Goal: Task Accomplishment & Management: Complete application form

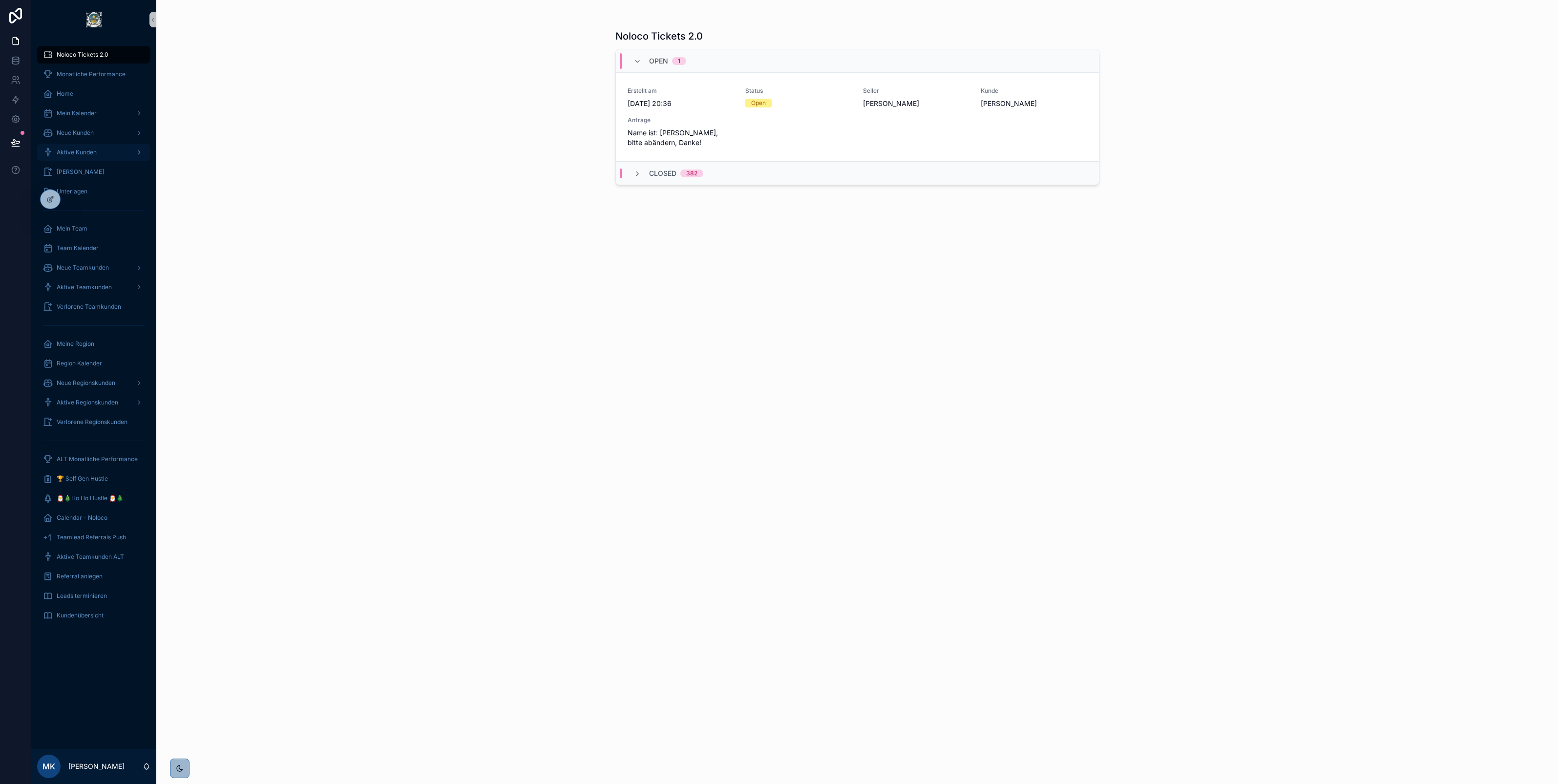
click at [93, 152] on span "Aktive Kunden" at bounding box center [77, 152] width 40 height 8
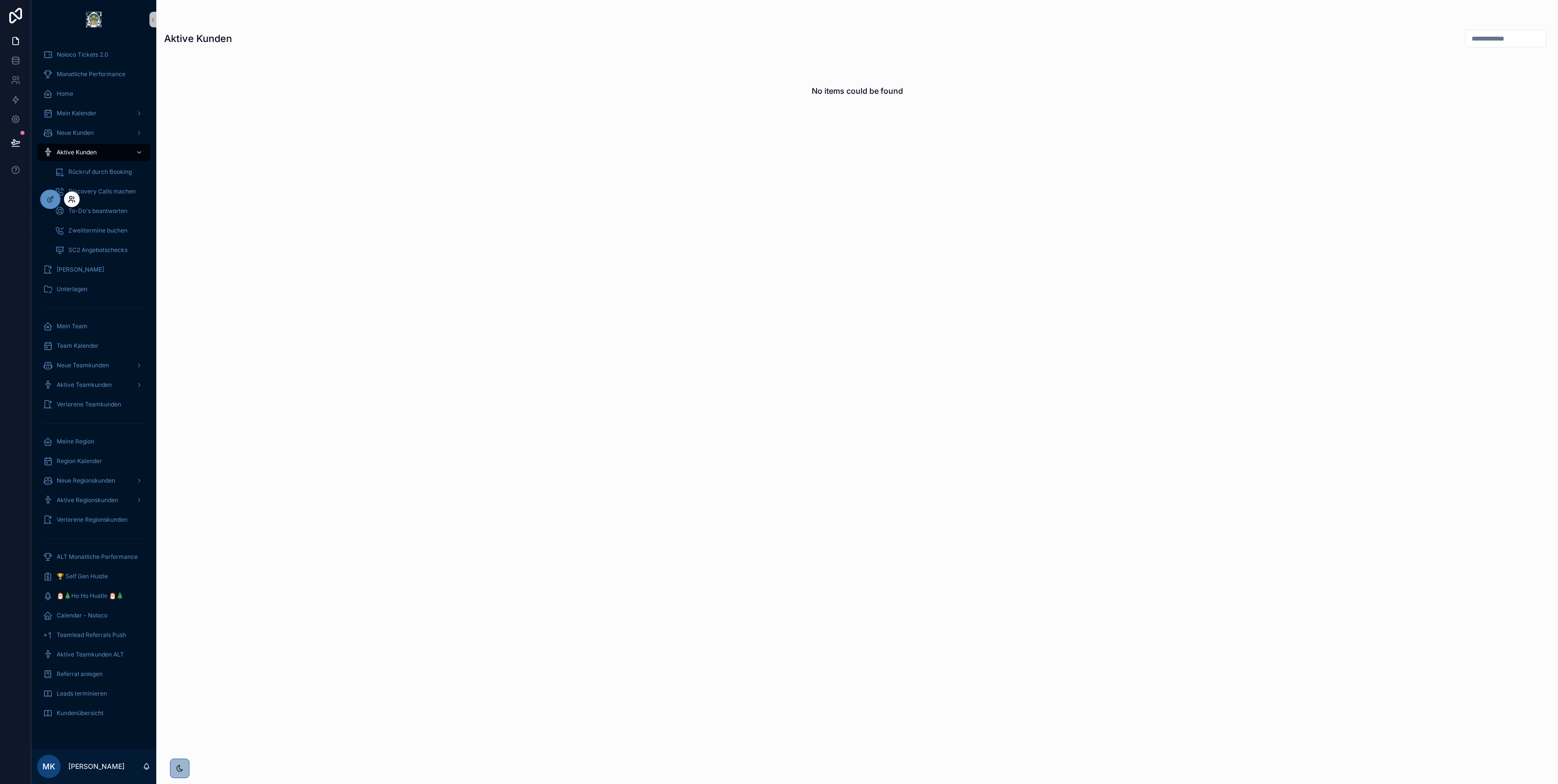
click at [75, 201] on icon at bounding box center [73, 201] width 1 height 2
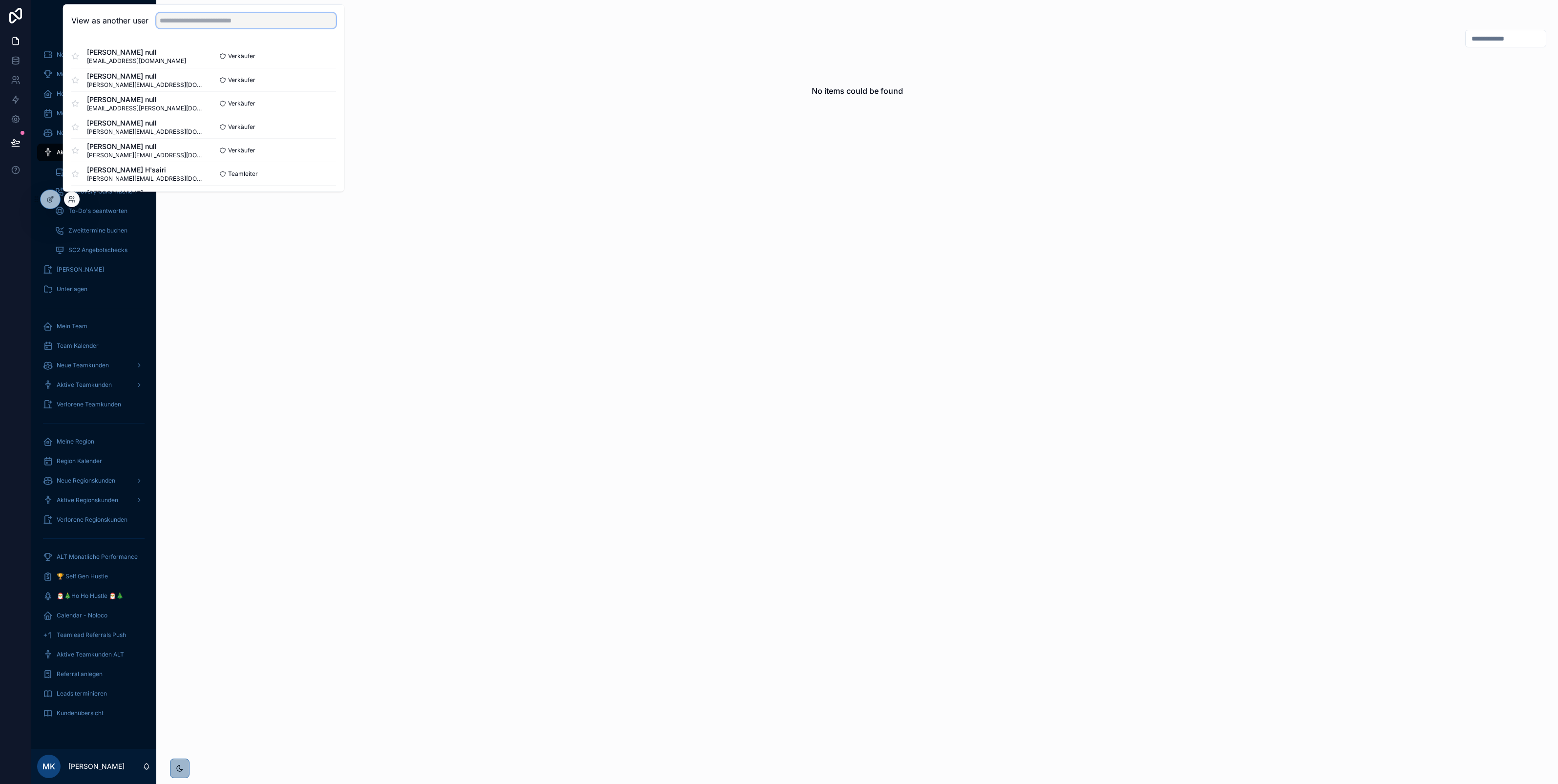
click at [208, 18] on input "text" at bounding box center [246, 20] width 179 height 15
type input "****"
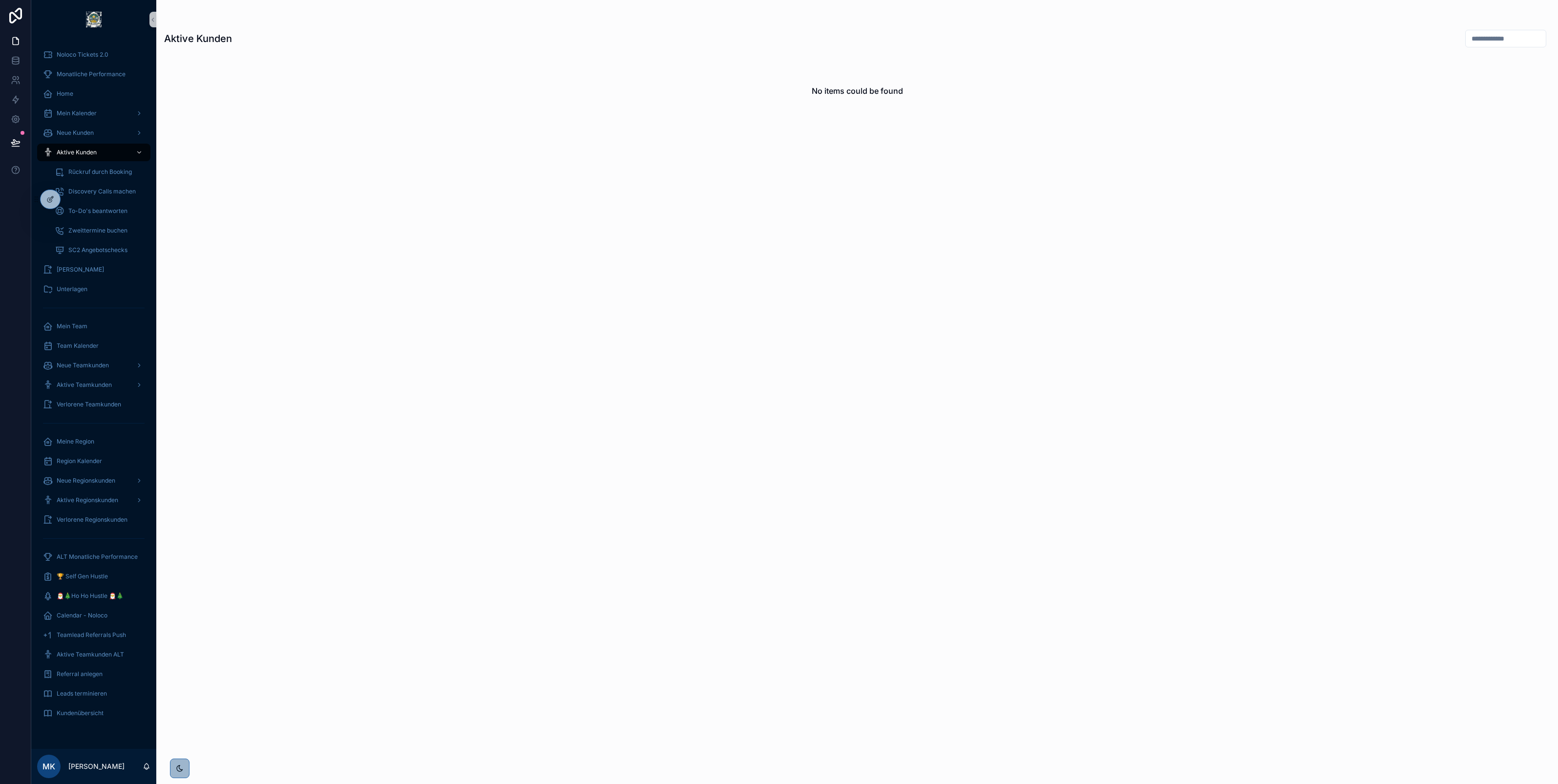
click at [395, 30] on div "Aktive Kunden" at bounding box center [857, 38] width 1386 height 19
click at [71, 201] on icon at bounding box center [72, 200] width 8 height 8
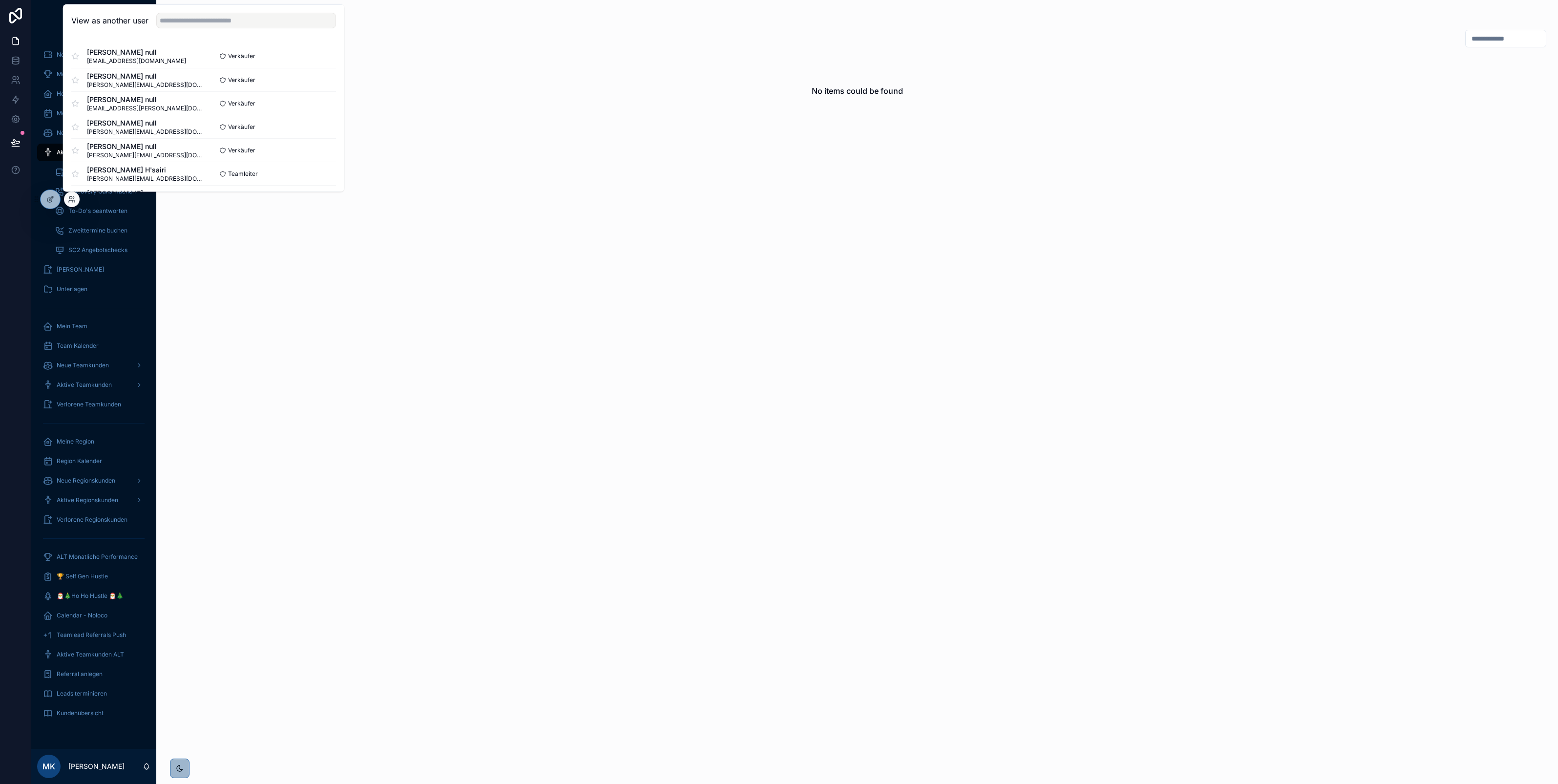
click at [196, 28] on div at bounding box center [242, 20] width 188 height 15
click at [187, 20] on input "text" at bounding box center [246, 20] width 179 height 15
type input "****"
click at [329, 78] on button "Select" at bounding box center [323, 79] width 25 height 14
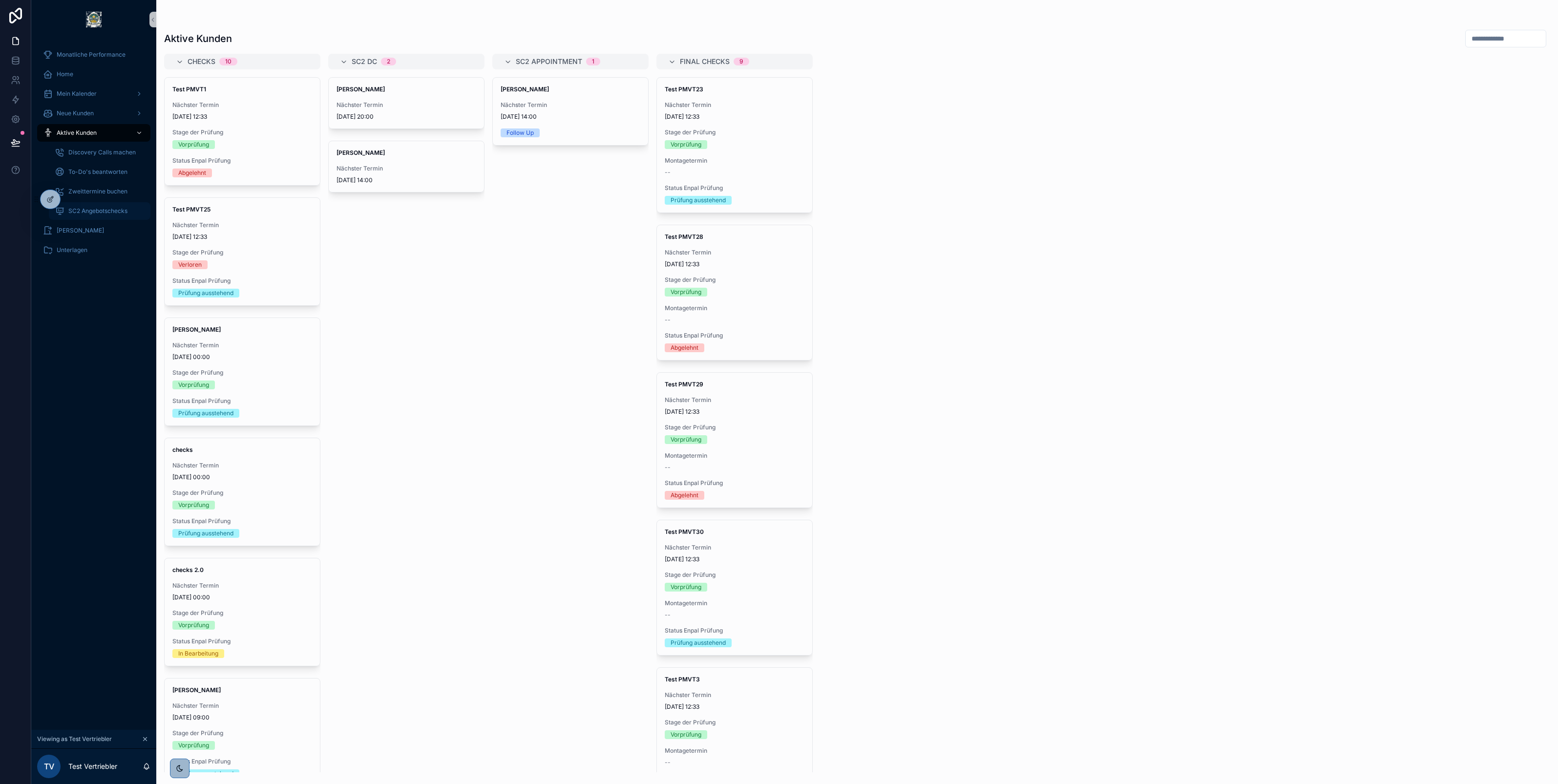
click at [89, 213] on span "SC2 Angebotschecks" at bounding box center [98, 211] width 59 height 8
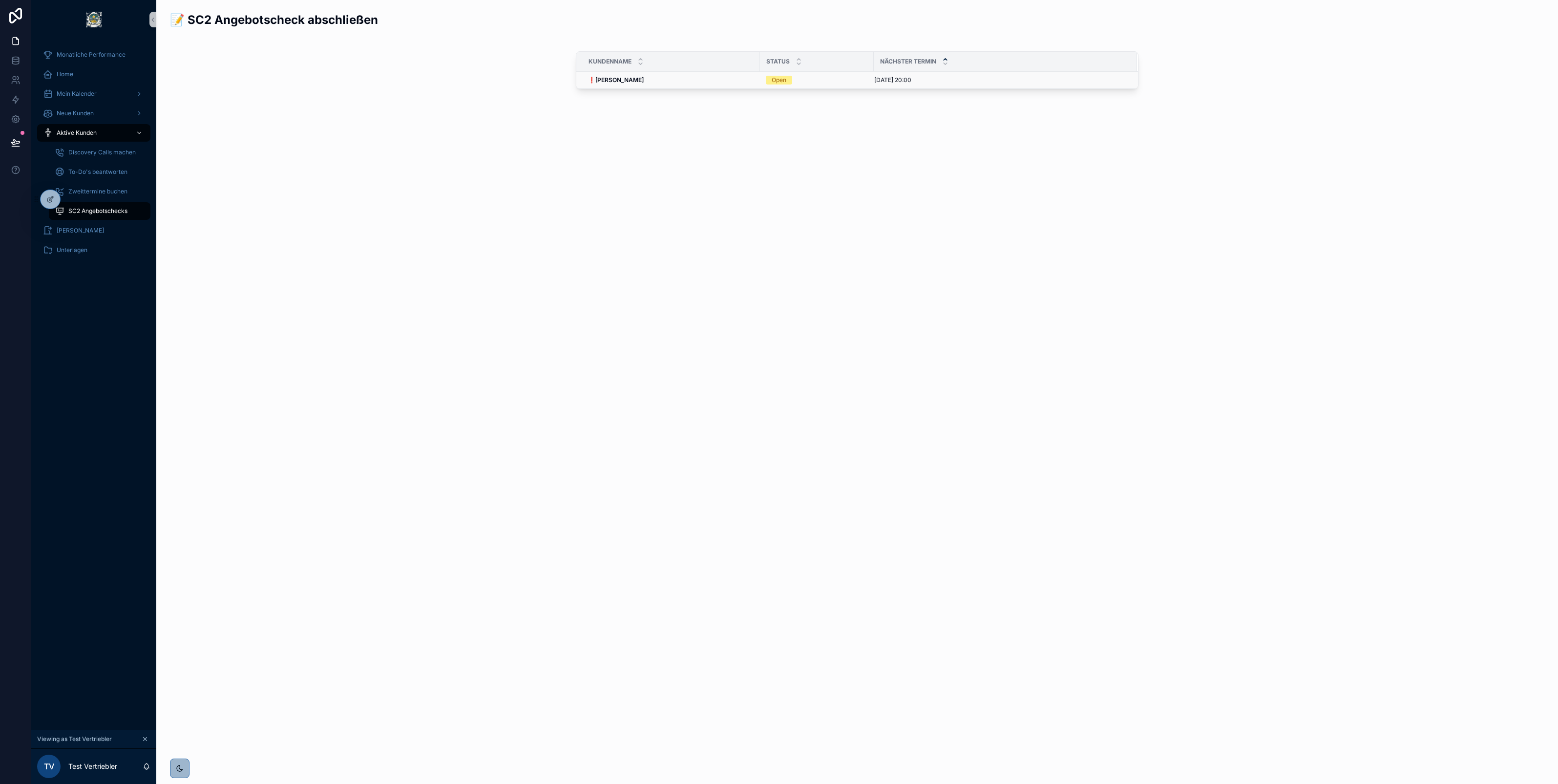
click at [660, 78] on div "❗Olaf Scholz ❗Olaf Scholz" at bounding box center [671, 80] width 166 height 8
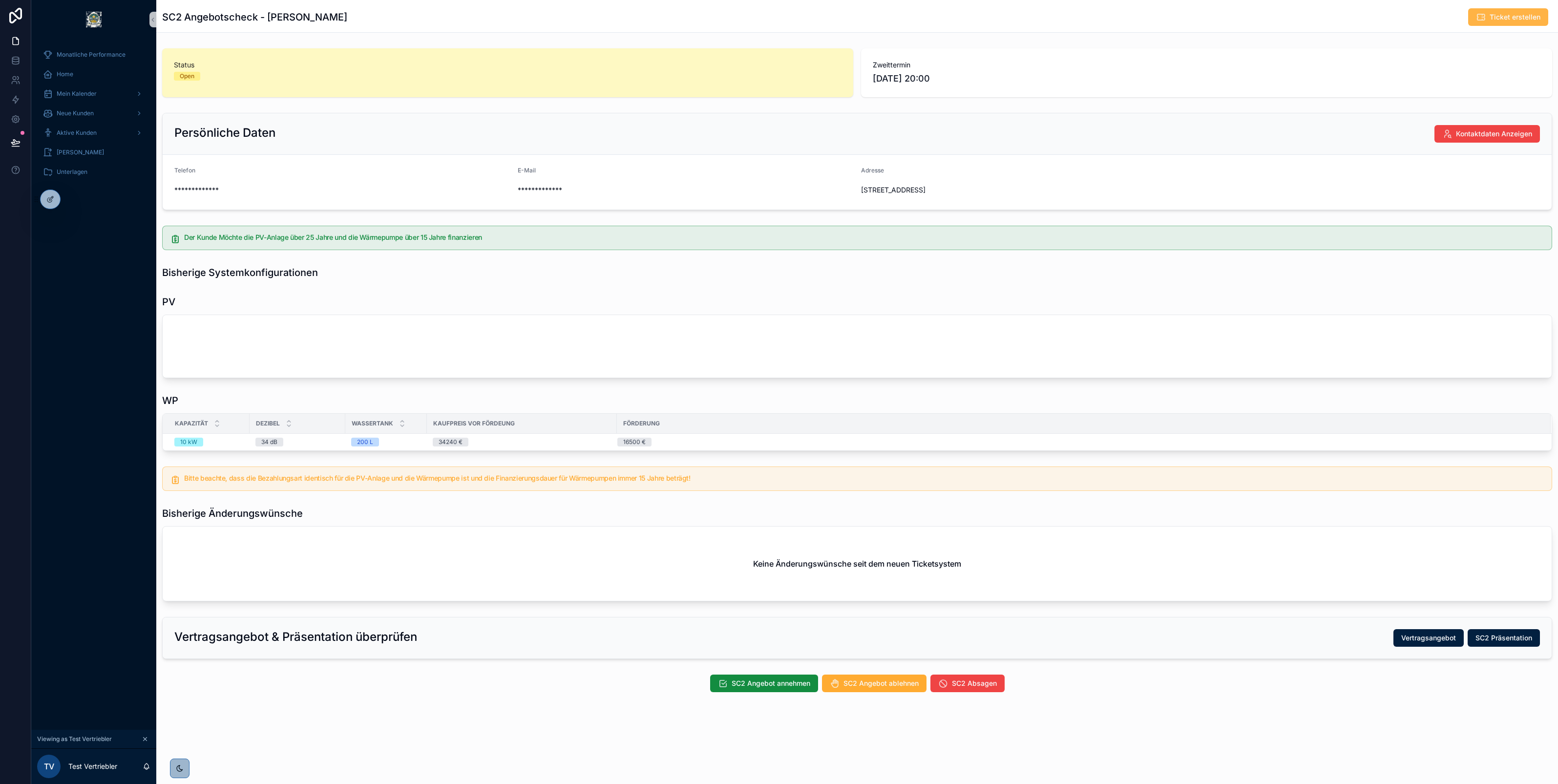
click at [1491, 18] on span "Ticket erstellen" at bounding box center [1515, 17] width 51 height 10
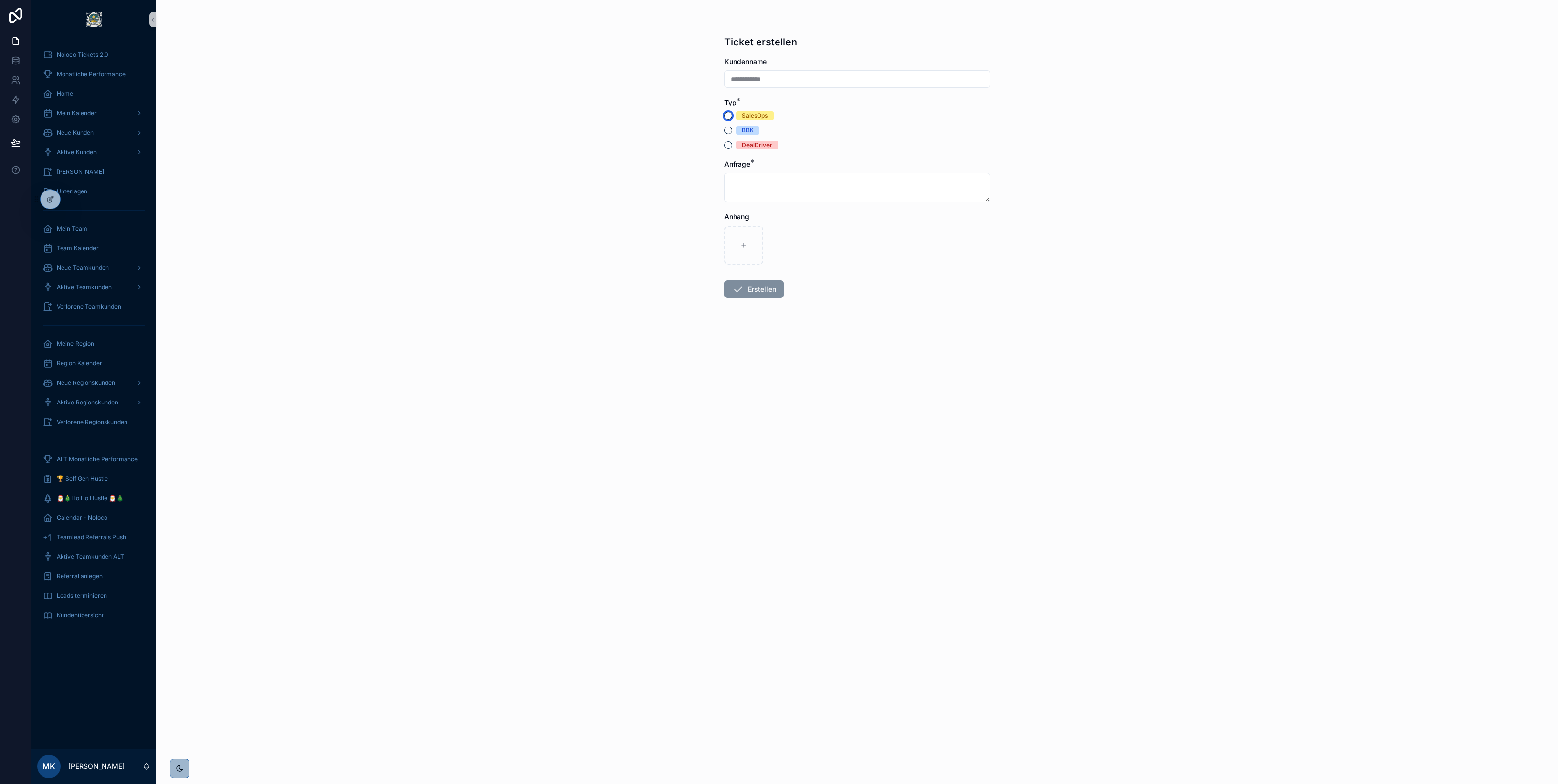
click at [727, 115] on button "SalesOps" at bounding box center [729, 116] width 8 height 8
click at [73, 198] on icon at bounding box center [73, 197] width 1 height 2
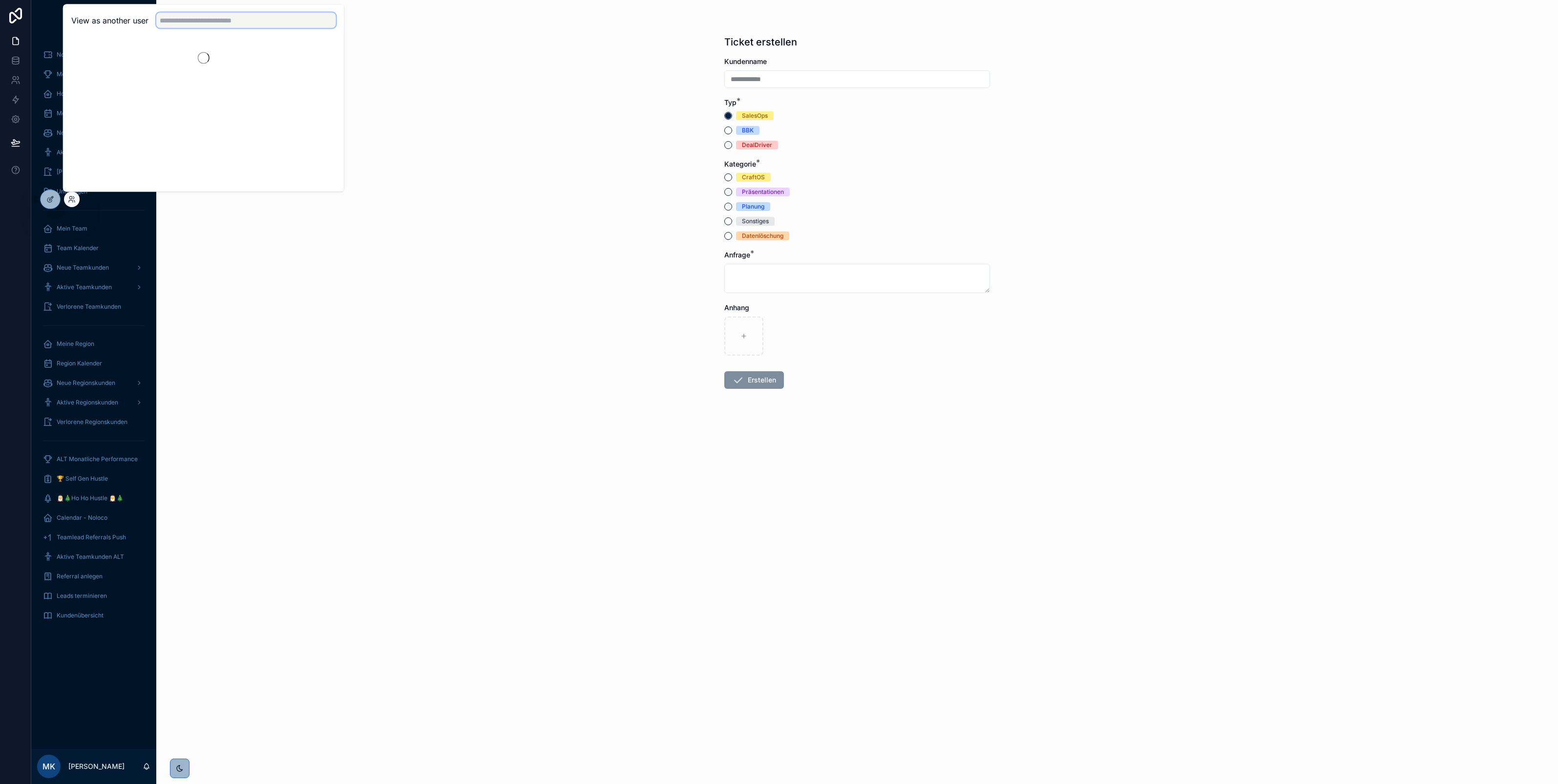
click at [172, 20] on input "text" at bounding box center [246, 20] width 179 height 15
type input "****"
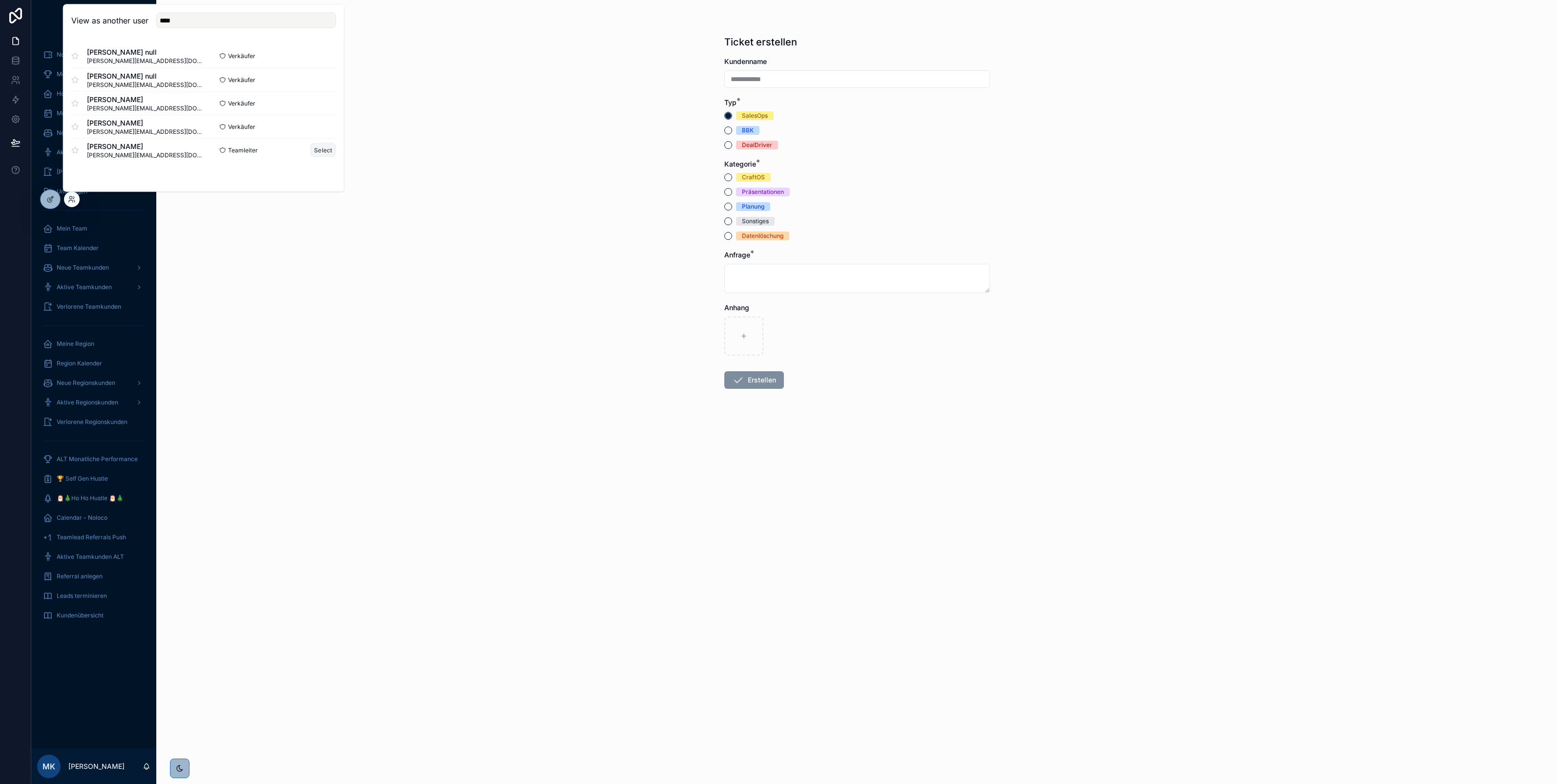
click at [319, 147] on button "Select" at bounding box center [323, 150] width 25 height 14
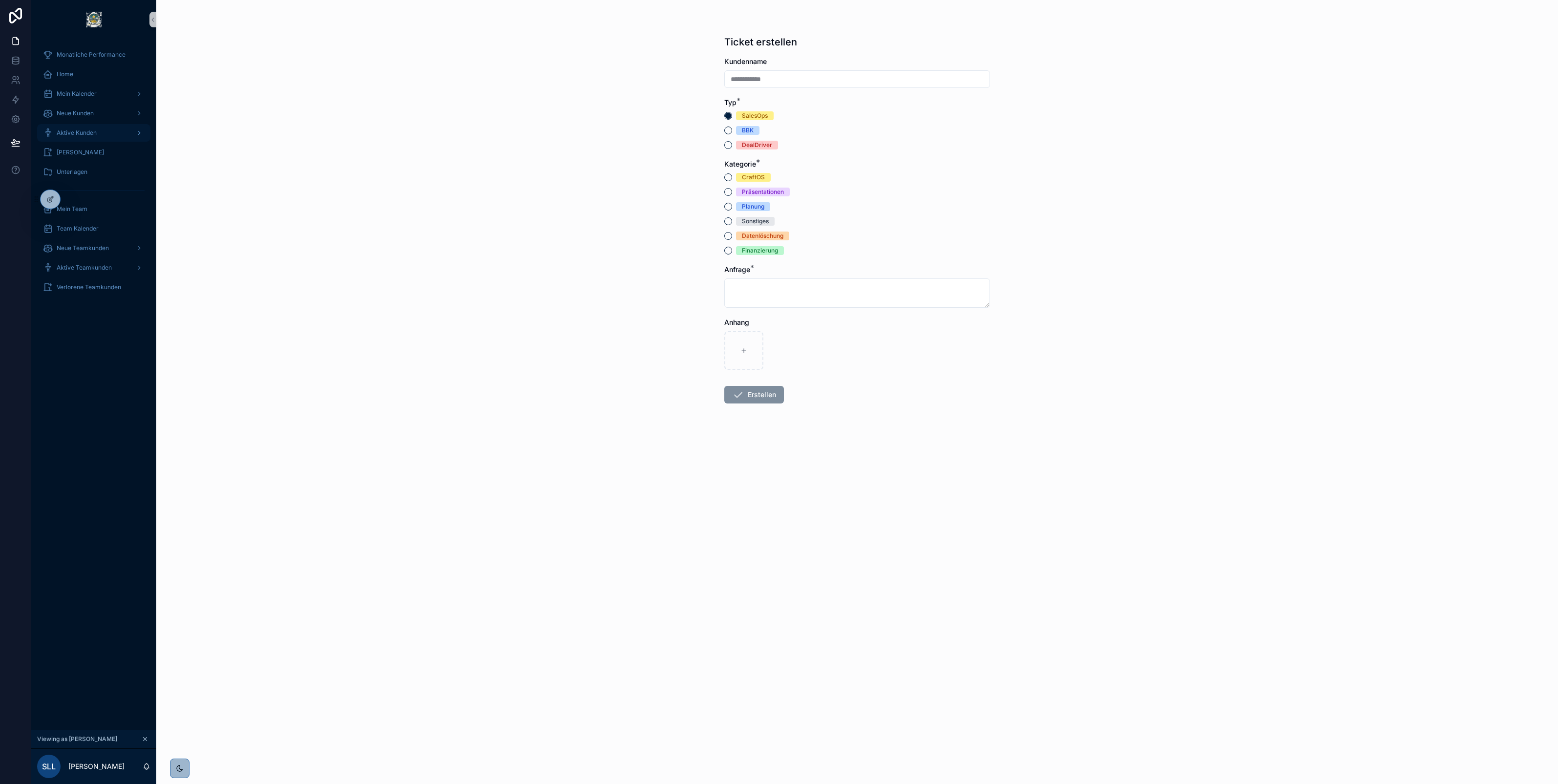
click at [90, 132] on span "Aktive Kunden" at bounding box center [77, 133] width 40 height 8
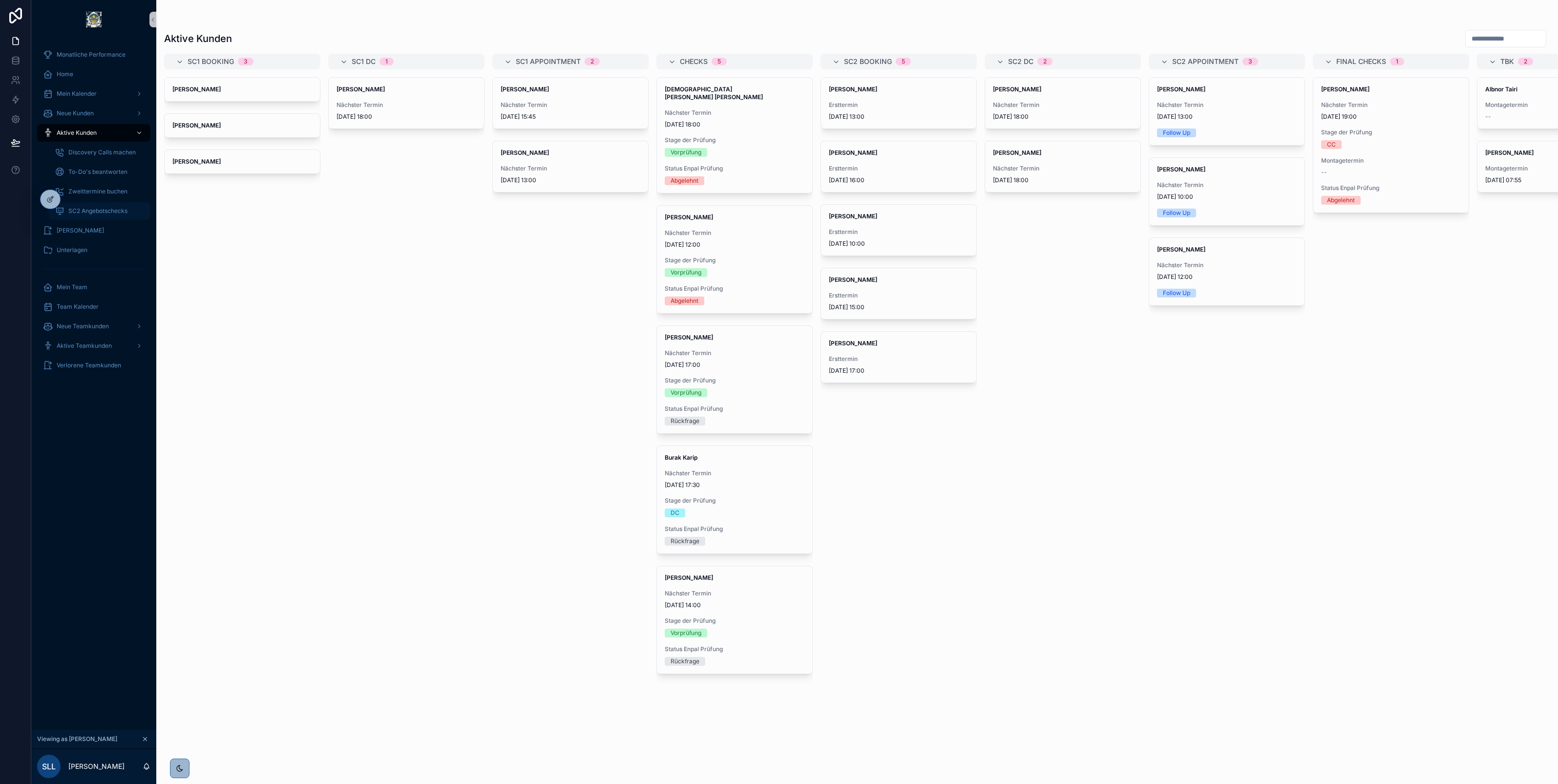
click at [89, 215] on div "SC2 Angebotschecks" at bounding box center [99, 210] width 90 height 15
